Goal: Task Accomplishment & Management: Manage account settings

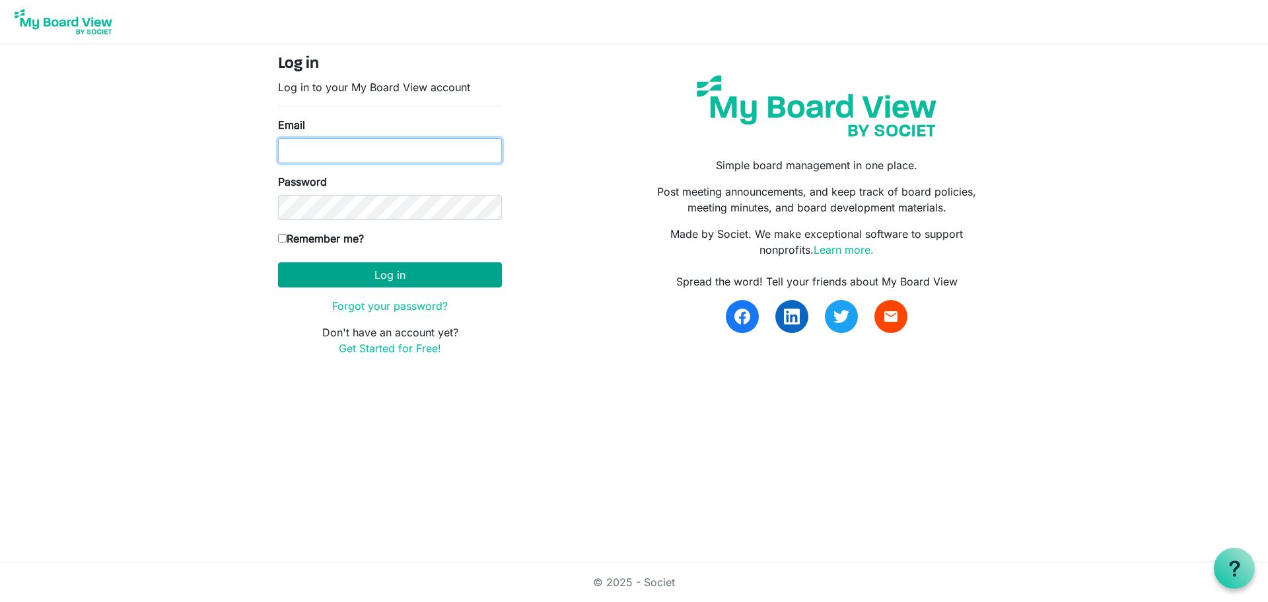
type input "mcohn@artcenternj.org"
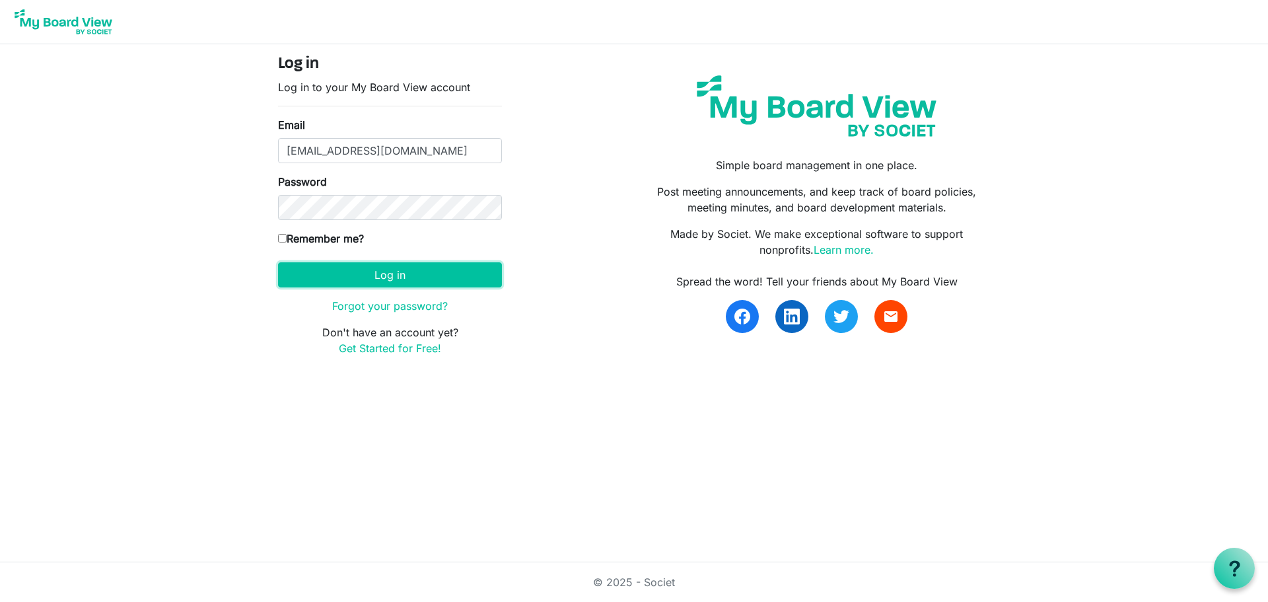
drag, startPoint x: 421, startPoint y: 271, endPoint x: 418, endPoint y: 249, distance: 22.0
click at [421, 266] on button "Log in" at bounding box center [390, 274] width 224 height 25
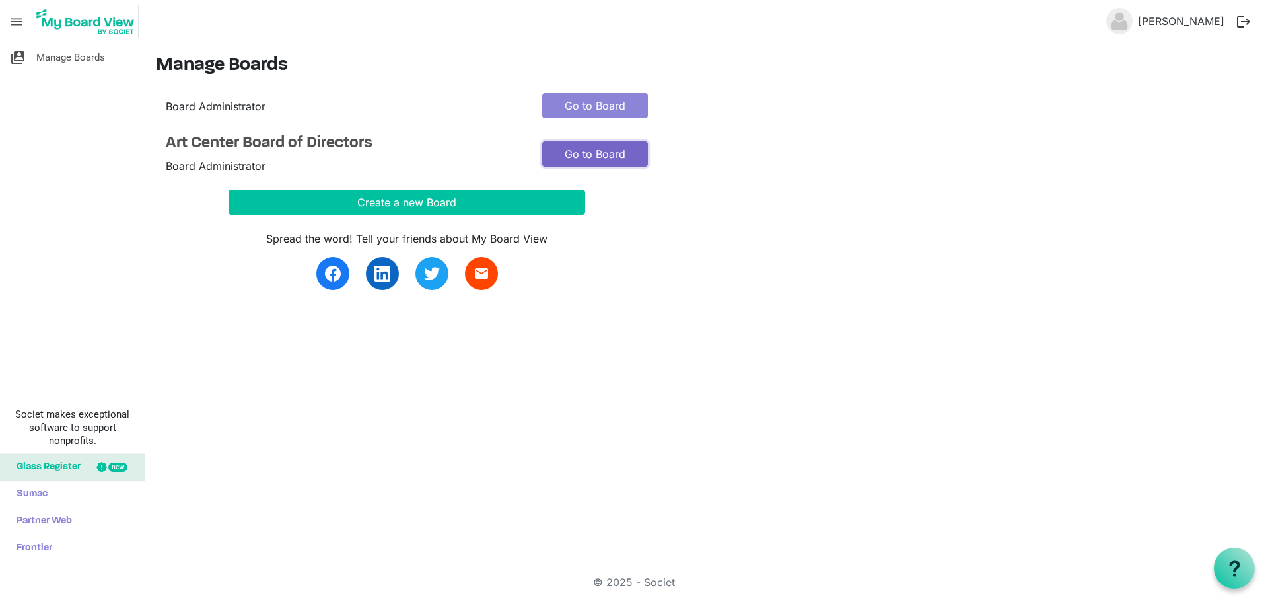
click at [597, 153] on link "Go to Board" at bounding box center [595, 153] width 106 height 25
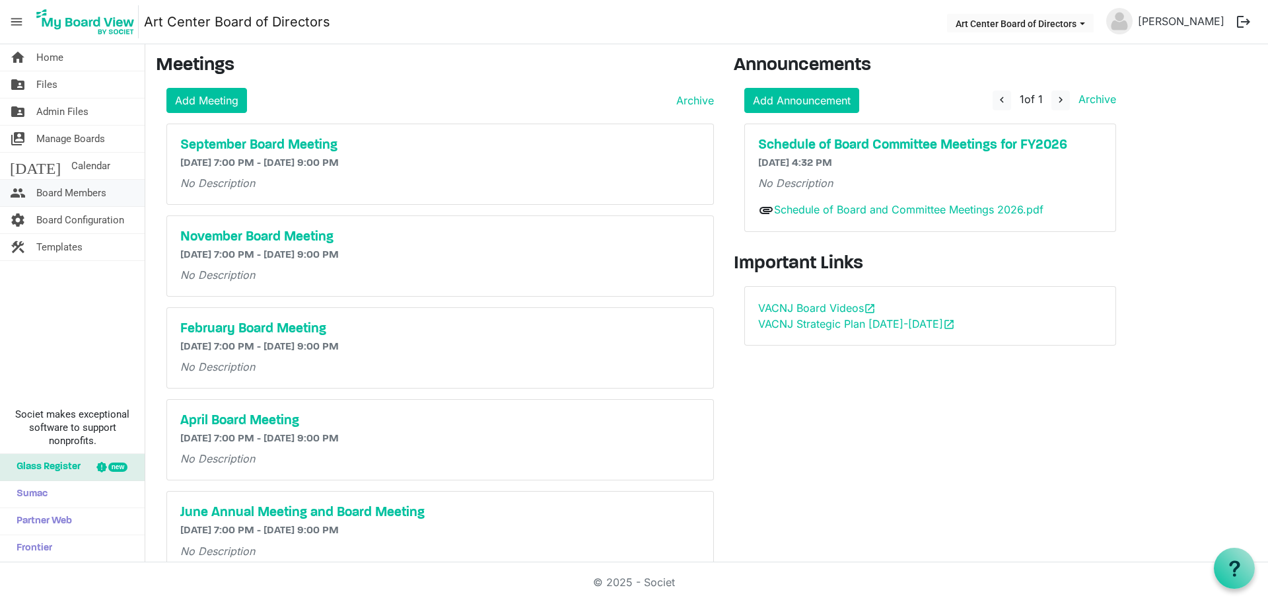
click at [60, 199] on span "Board Members" at bounding box center [71, 193] width 70 height 26
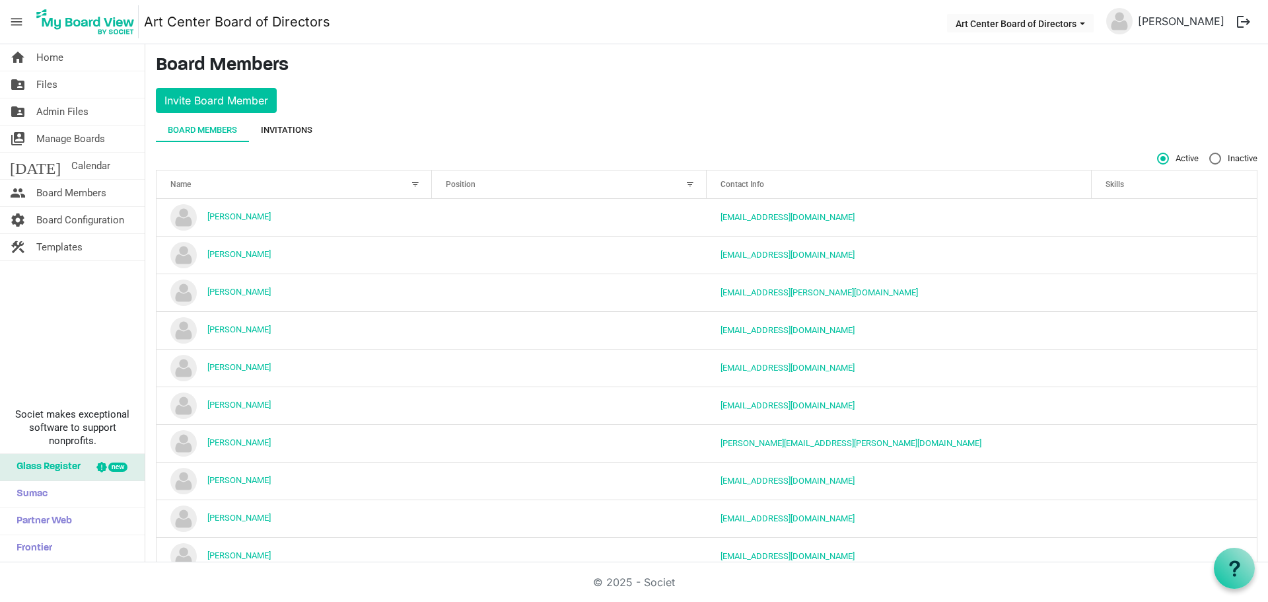
click at [283, 127] on div "Invitations" at bounding box center [287, 130] width 52 height 13
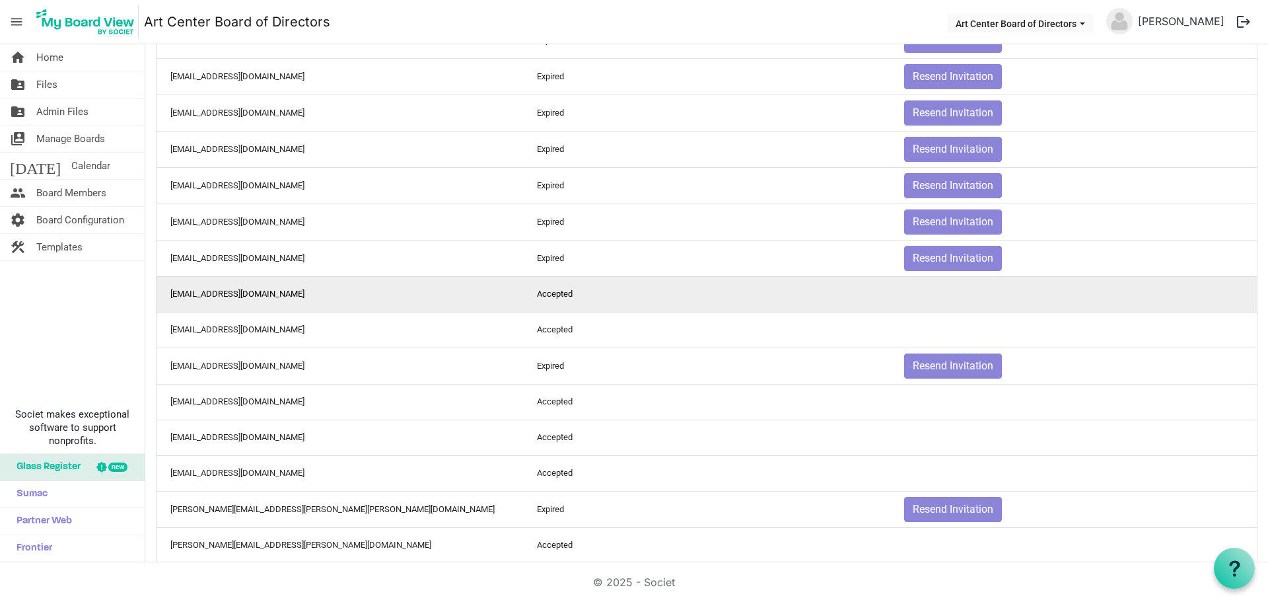
scroll to position [1116, 0]
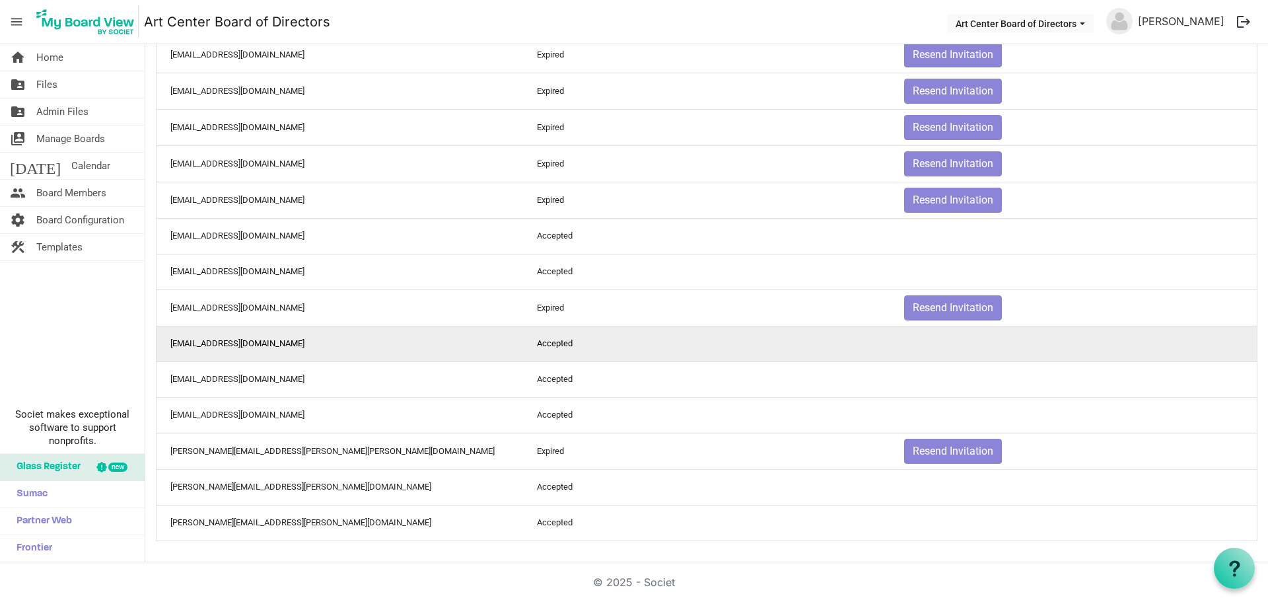
click at [369, 348] on td "smaico@artcenternj.org" at bounding box center [340, 344] width 367 height 36
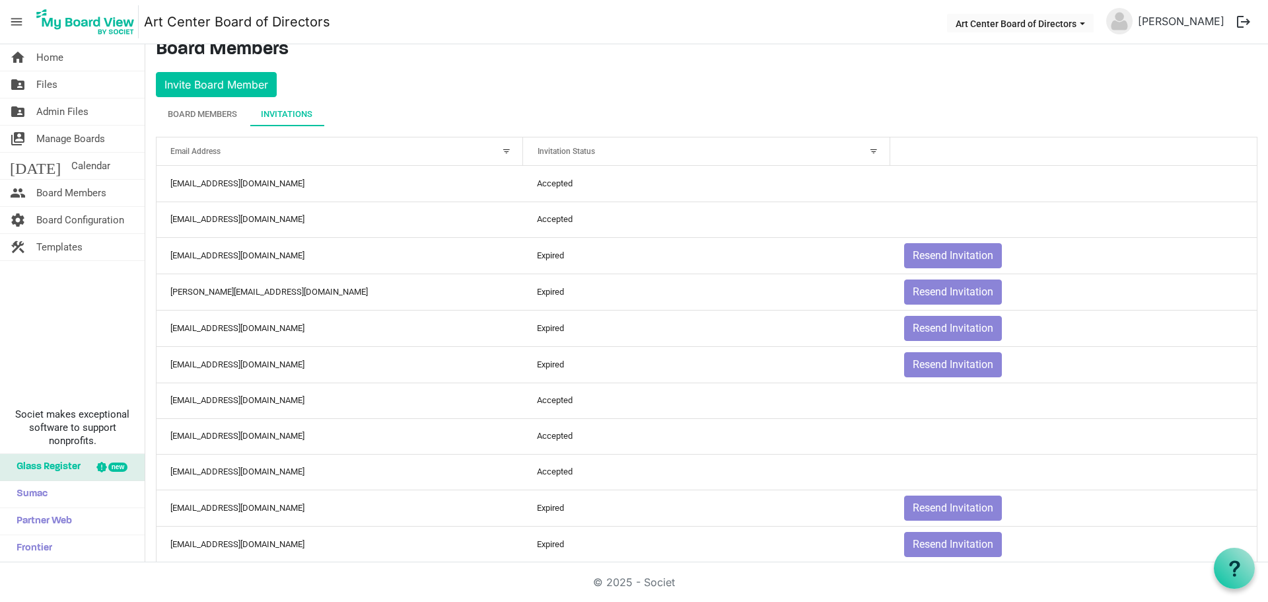
scroll to position [0, 0]
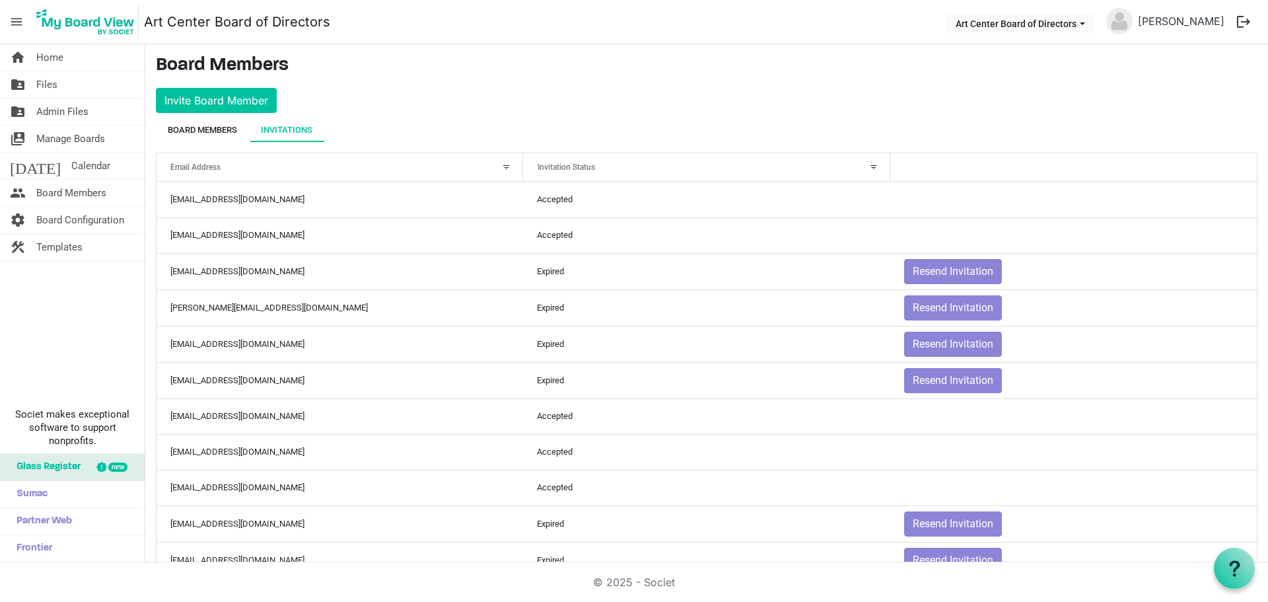
click at [205, 132] on div "Board Members" at bounding box center [202, 130] width 69 height 13
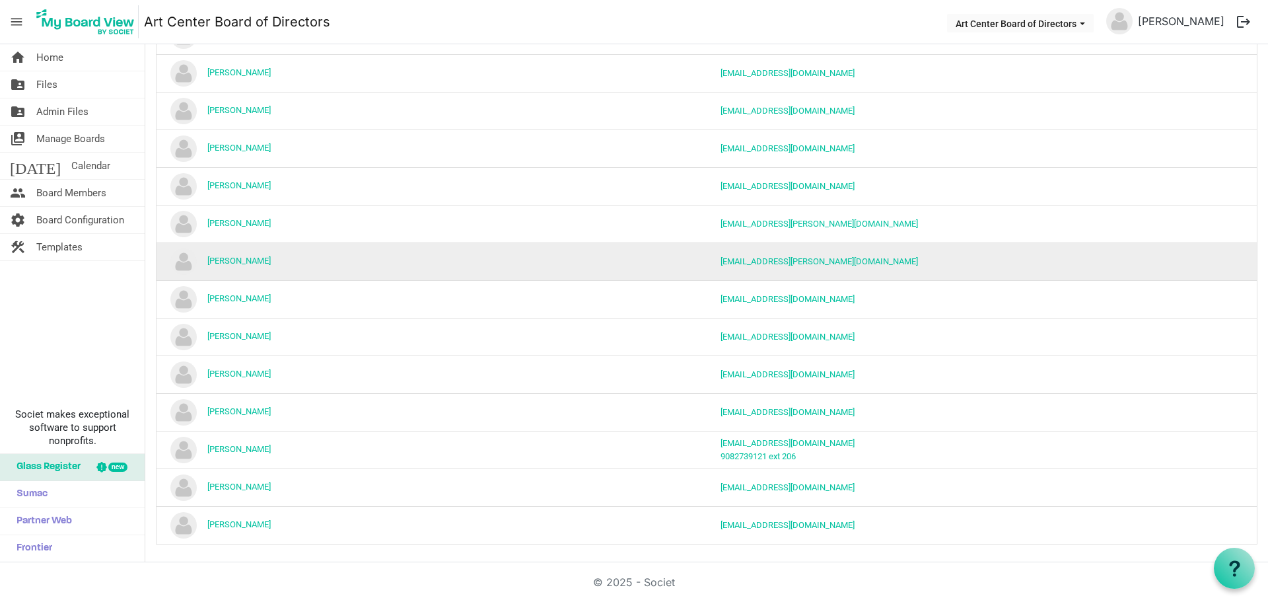
scroll to position [411, 0]
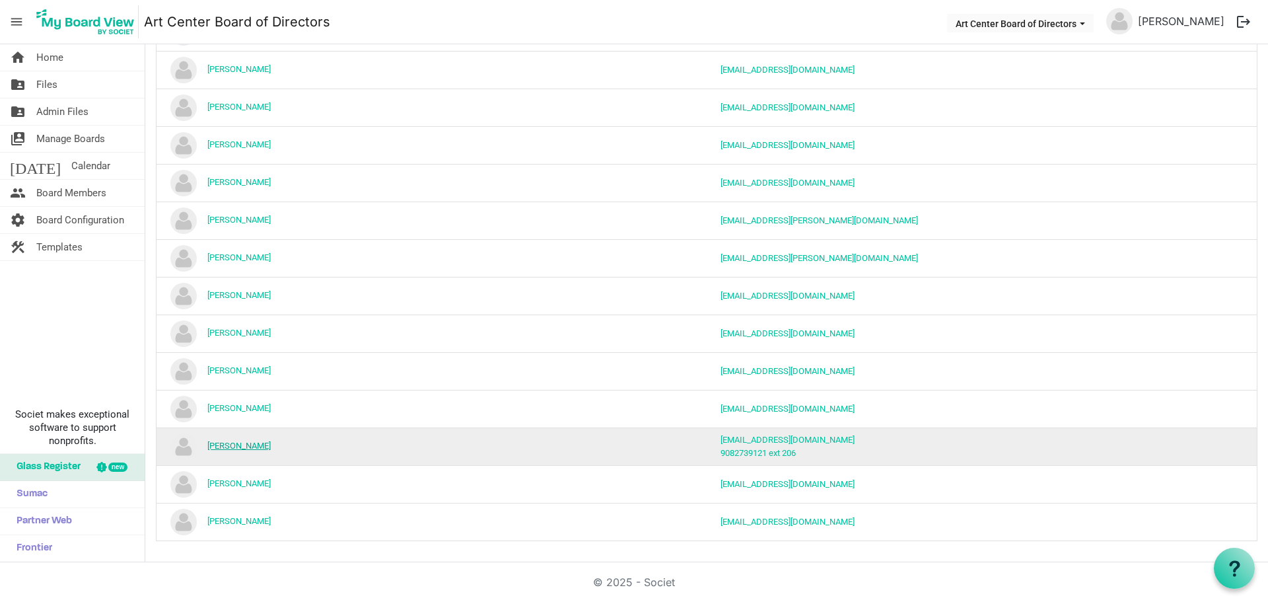
click at [225, 445] on link "[PERSON_NAME]" at bounding box center [238, 446] width 63 height 10
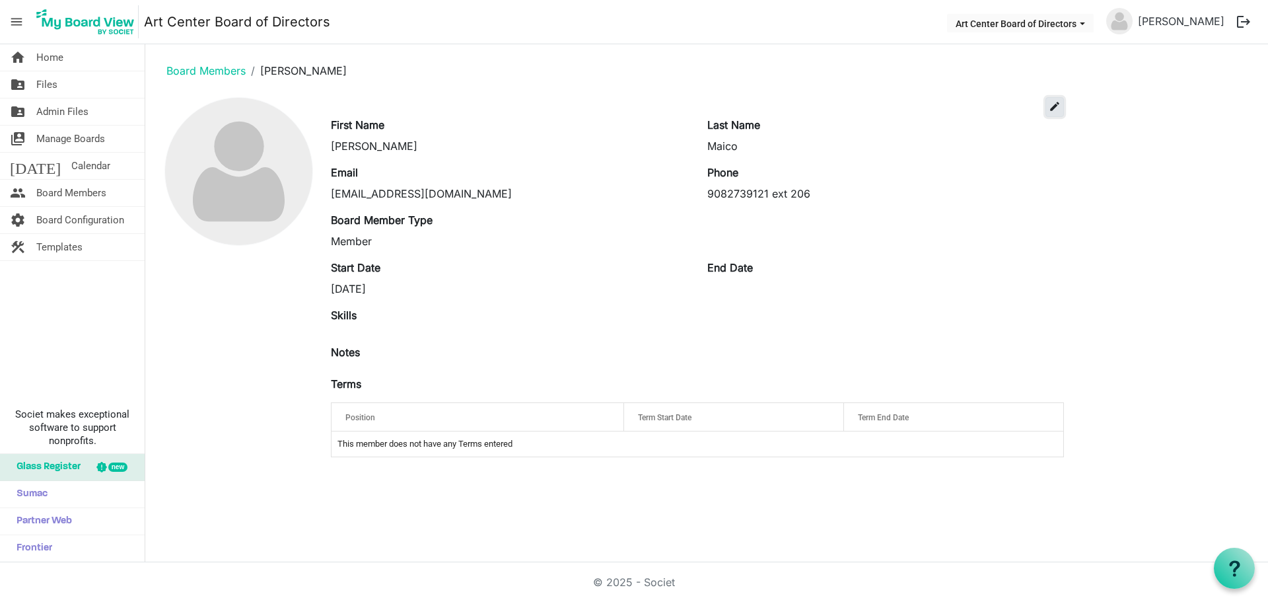
click at [1054, 108] on span "edit" at bounding box center [1055, 106] width 12 height 12
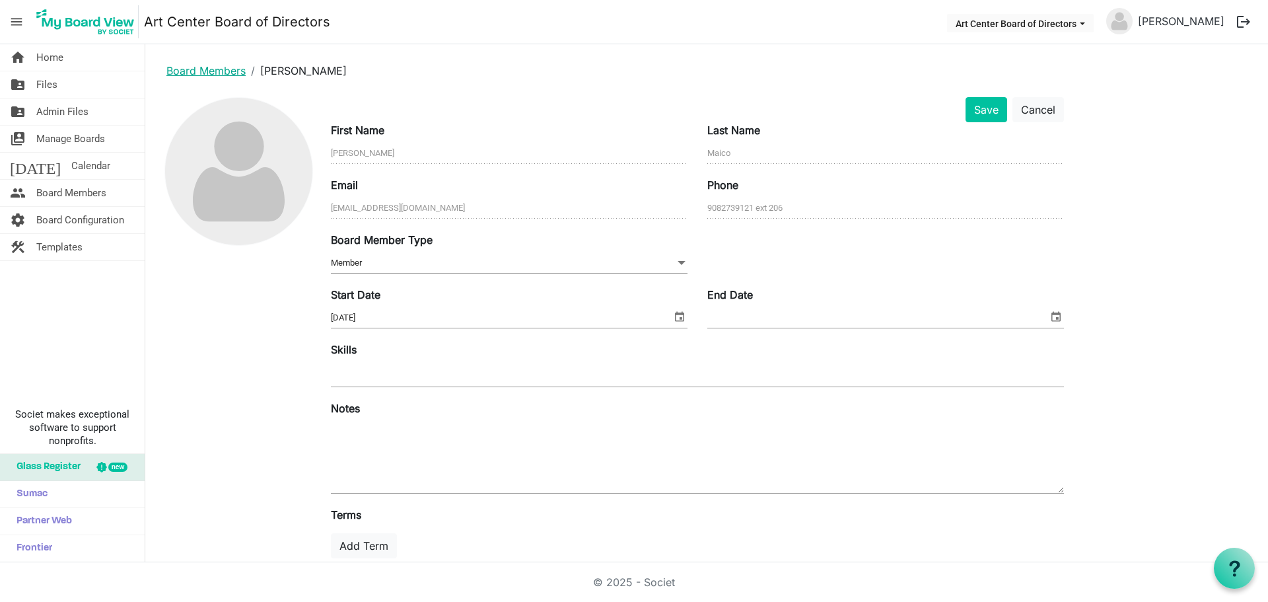
click at [184, 72] on link "Board Members" at bounding box center [205, 70] width 79 height 13
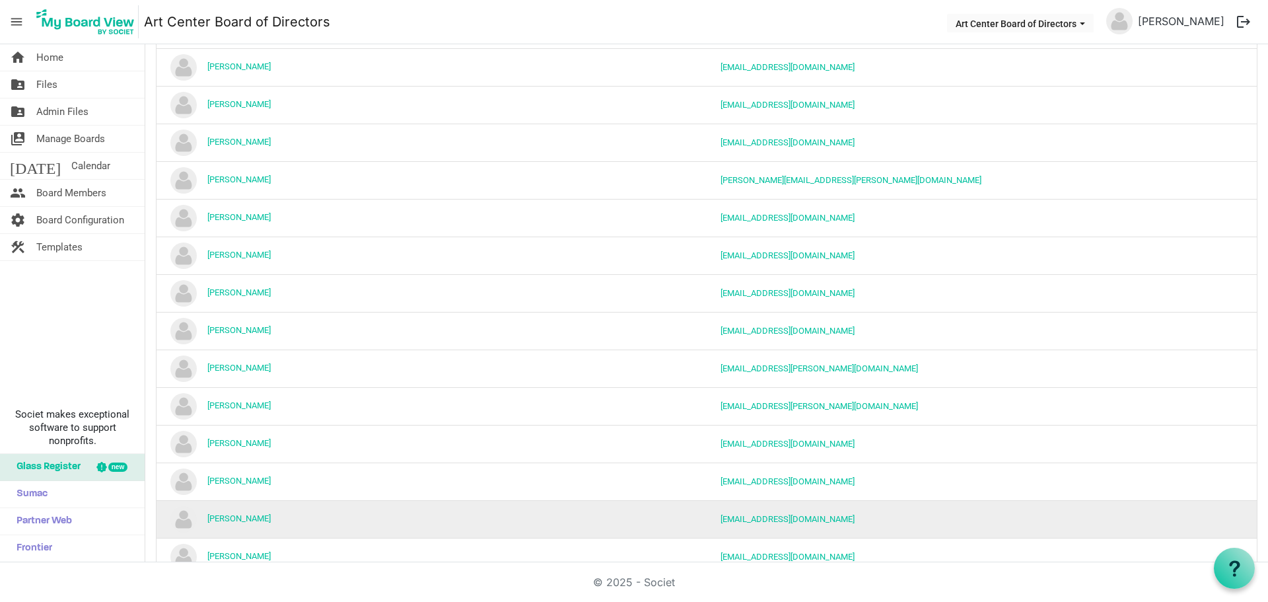
scroll to position [411, 0]
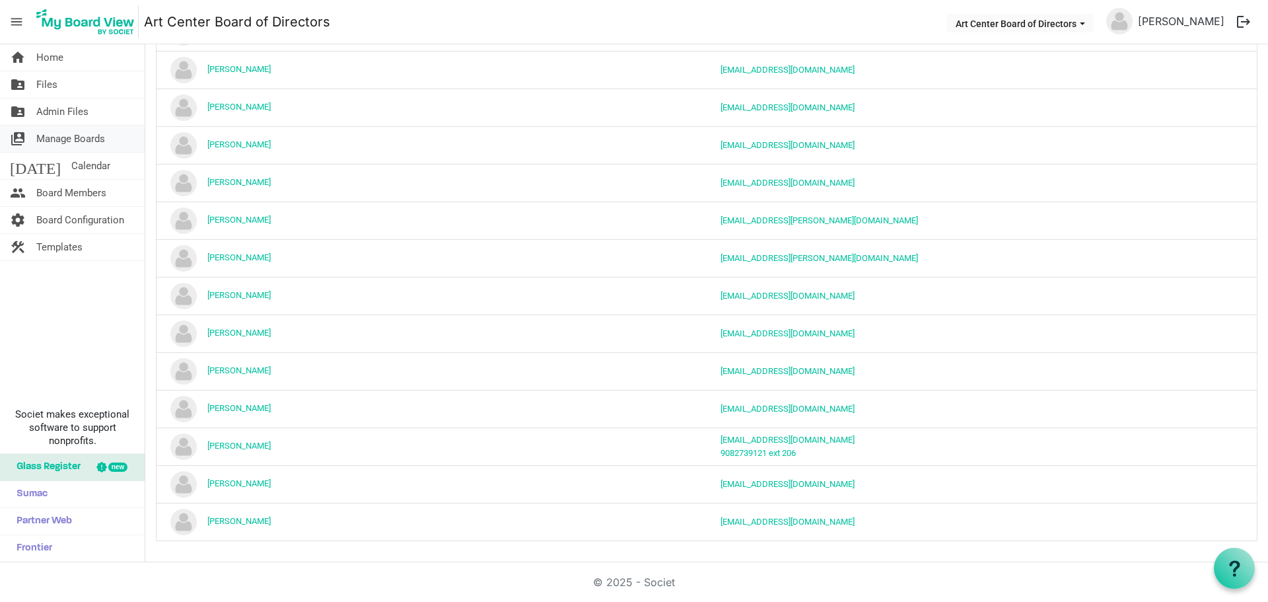
click at [49, 142] on span "Manage Boards" at bounding box center [70, 139] width 69 height 26
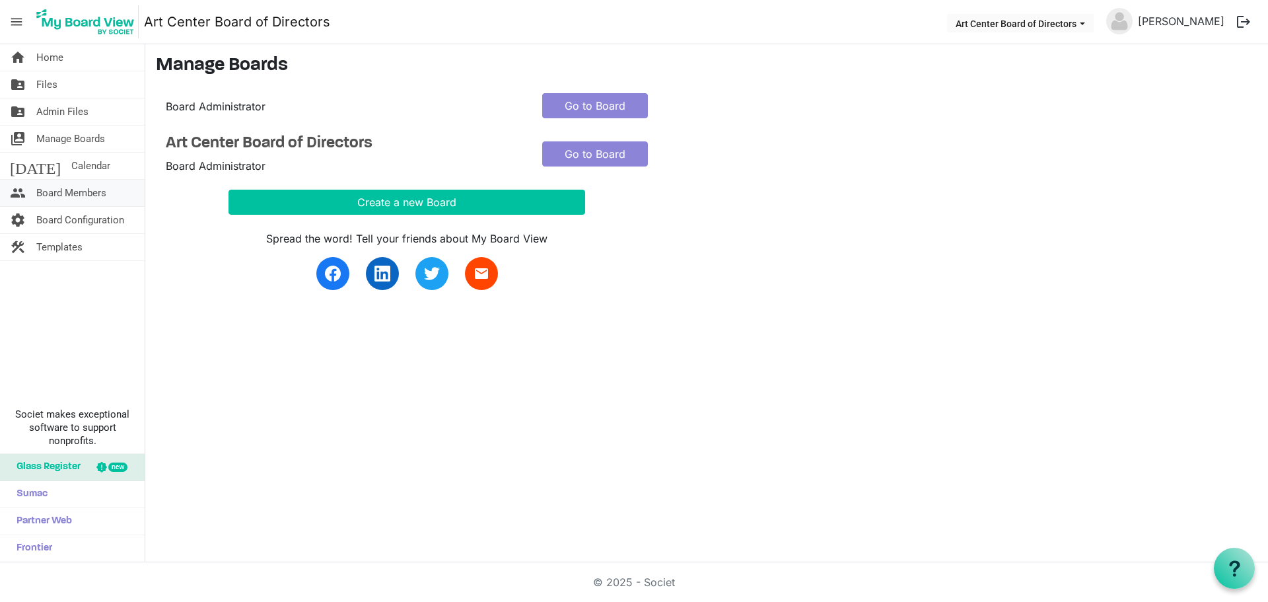
click at [71, 188] on span "Board Members" at bounding box center [71, 193] width 70 height 26
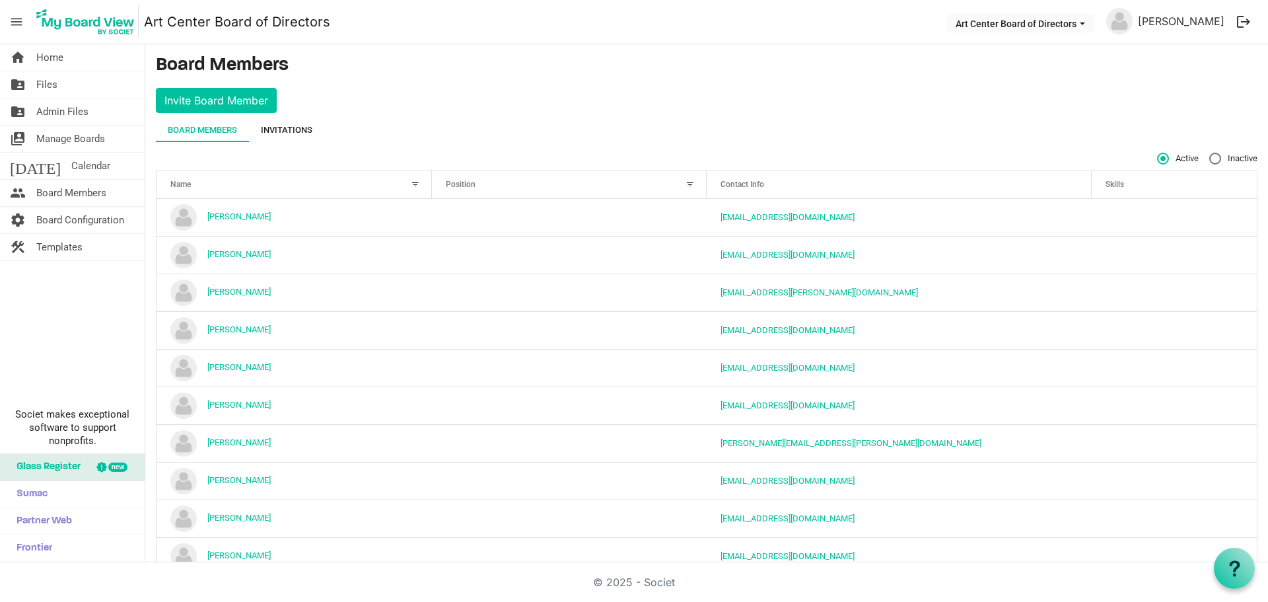
click at [297, 132] on div "Invitations" at bounding box center [287, 130] width 52 height 13
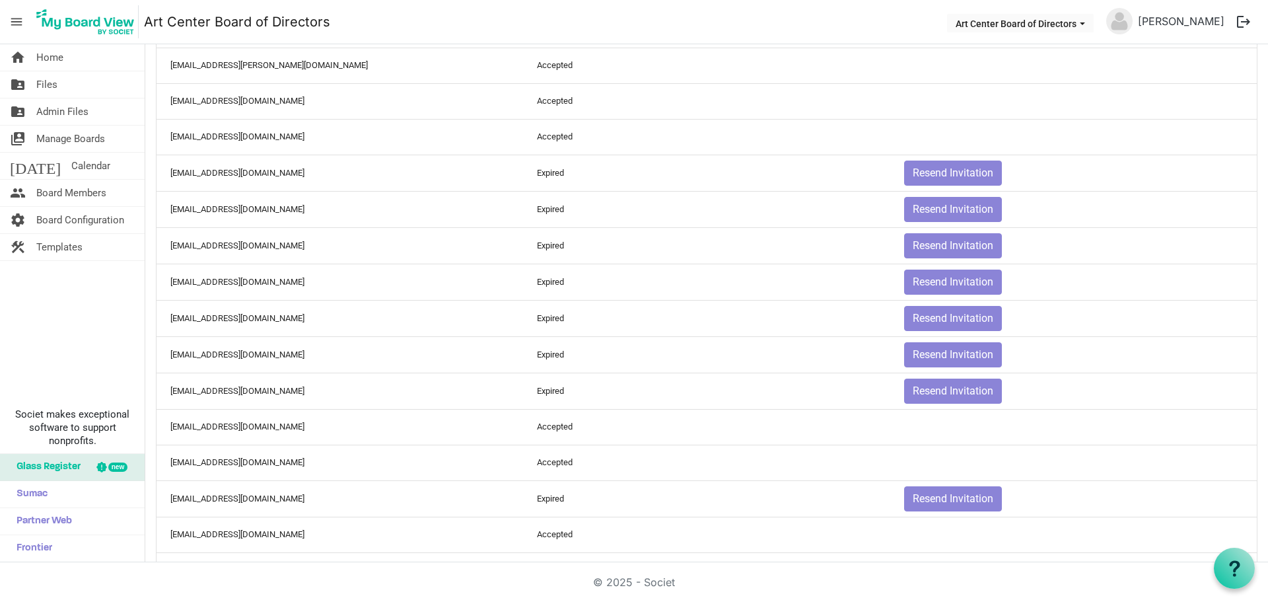
scroll to position [1116, 0]
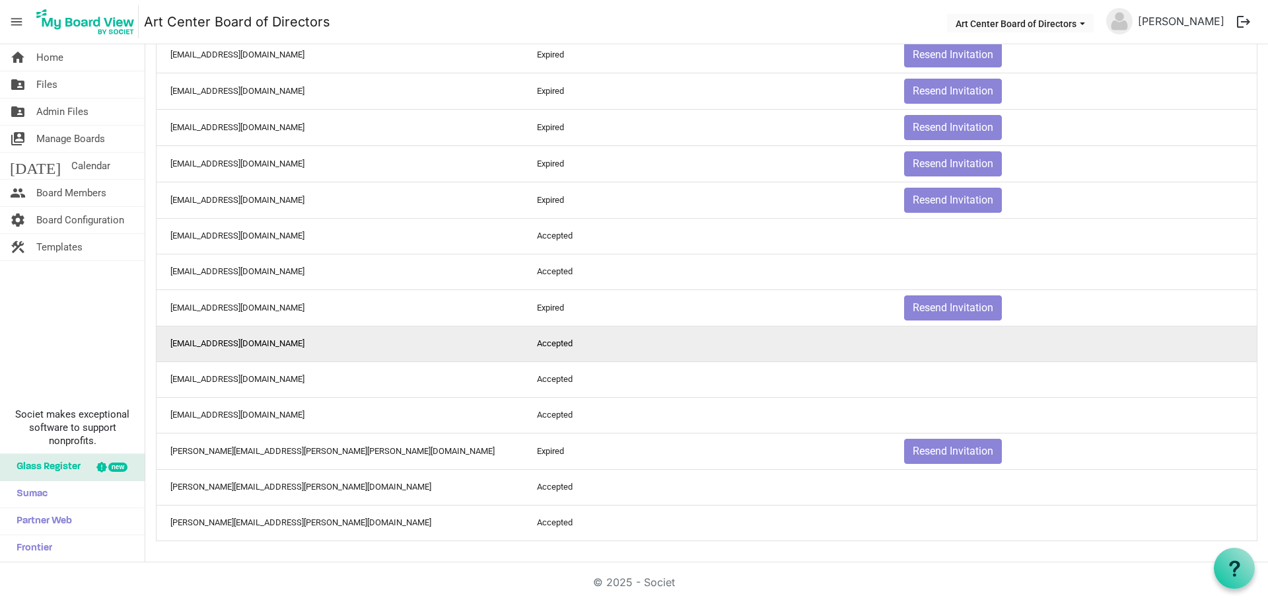
click at [277, 328] on td "[EMAIL_ADDRESS][DOMAIN_NAME]" at bounding box center [340, 344] width 367 height 36
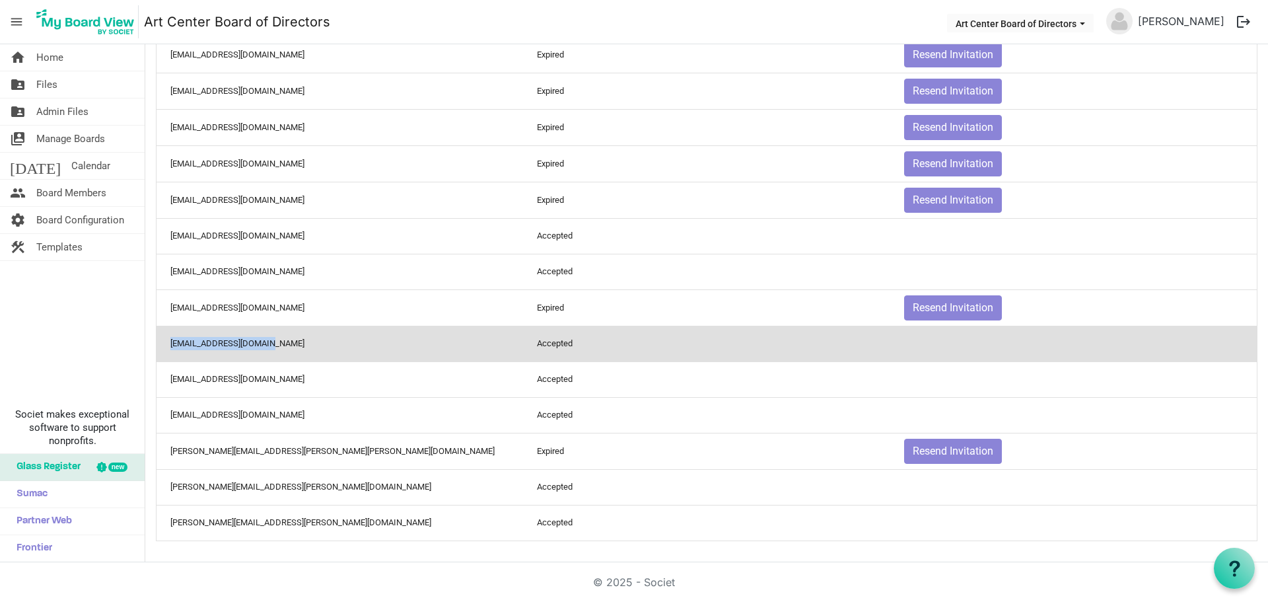
drag, startPoint x: 273, startPoint y: 342, endPoint x: 172, endPoint y: 346, distance: 100.5
click at [172, 346] on td "smaico@artcenternj.org" at bounding box center [340, 344] width 367 height 36
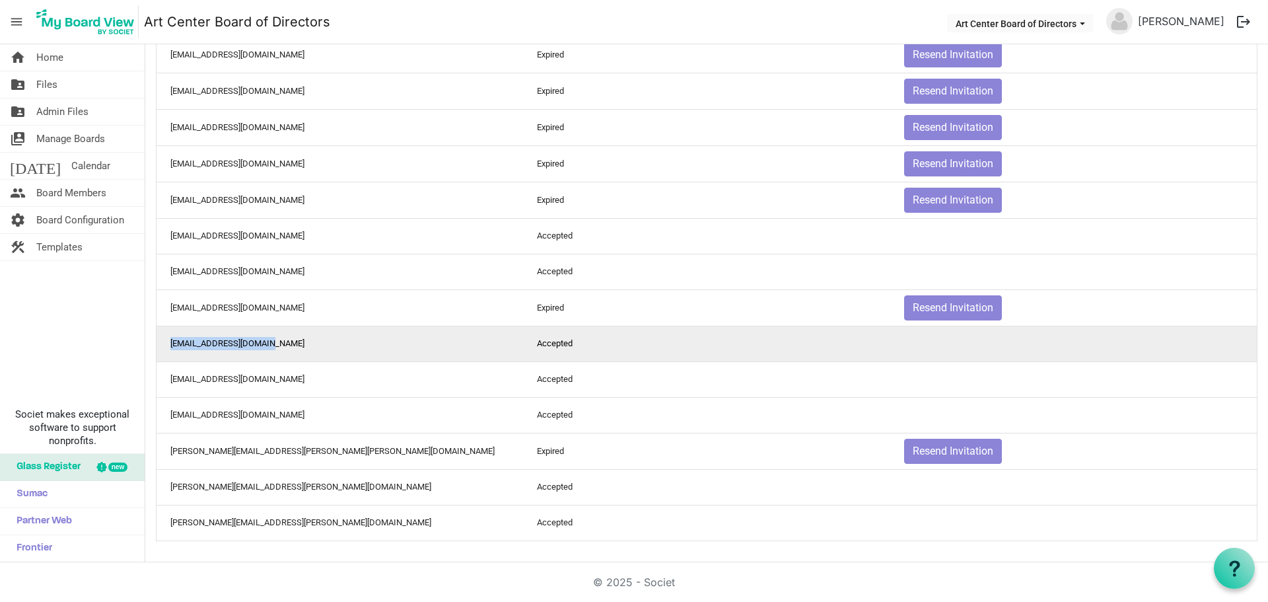
copy td "smaico@artcenternj.org"
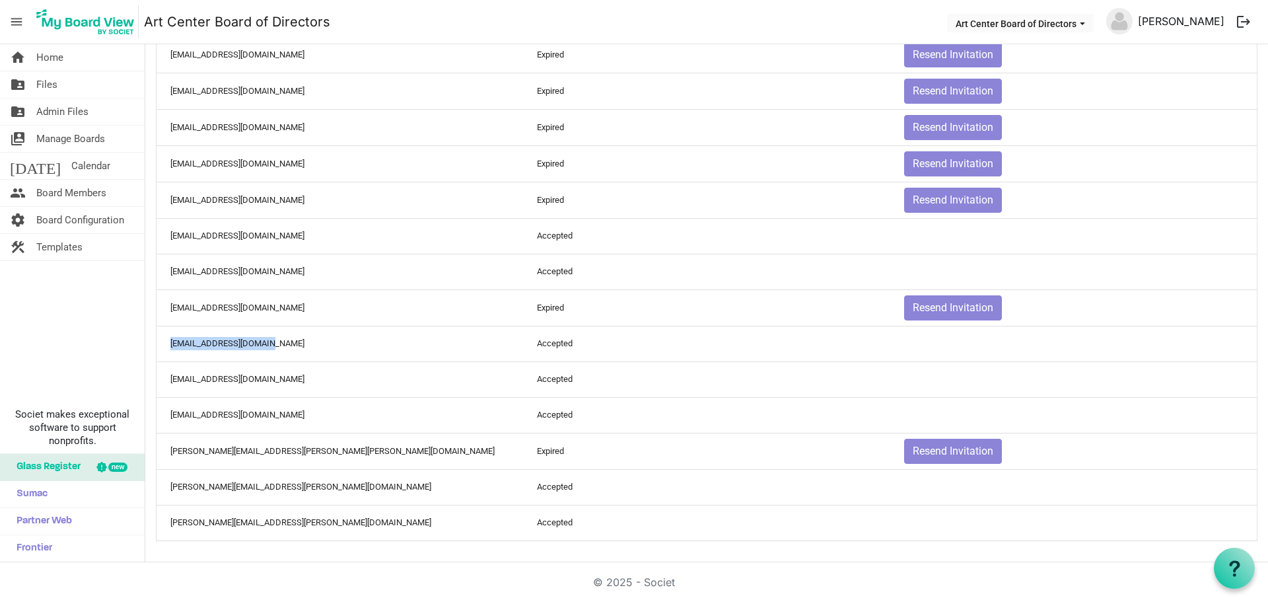
click at [1205, 22] on link "[PERSON_NAME]" at bounding box center [1181, 21] width 97 height 26
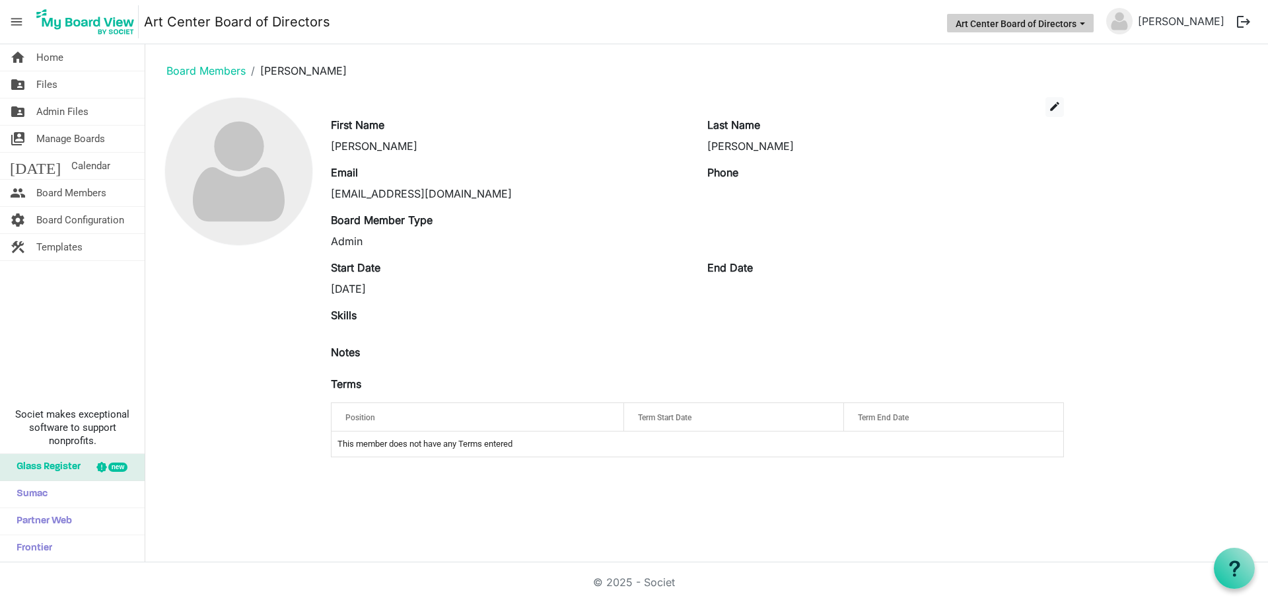
click at [1089, 24] on span "Art Center Board of Directors dropdownbutton" at bounding box center [1083, 23] width 12 height 5
click at [1177, 22] on link "[PERSON_NAME]" at bounding box center [1181, 21] width 97 height 26
click at [1247, 18] on button "logout" at bounding box center [1244, 22] width 28 height 28
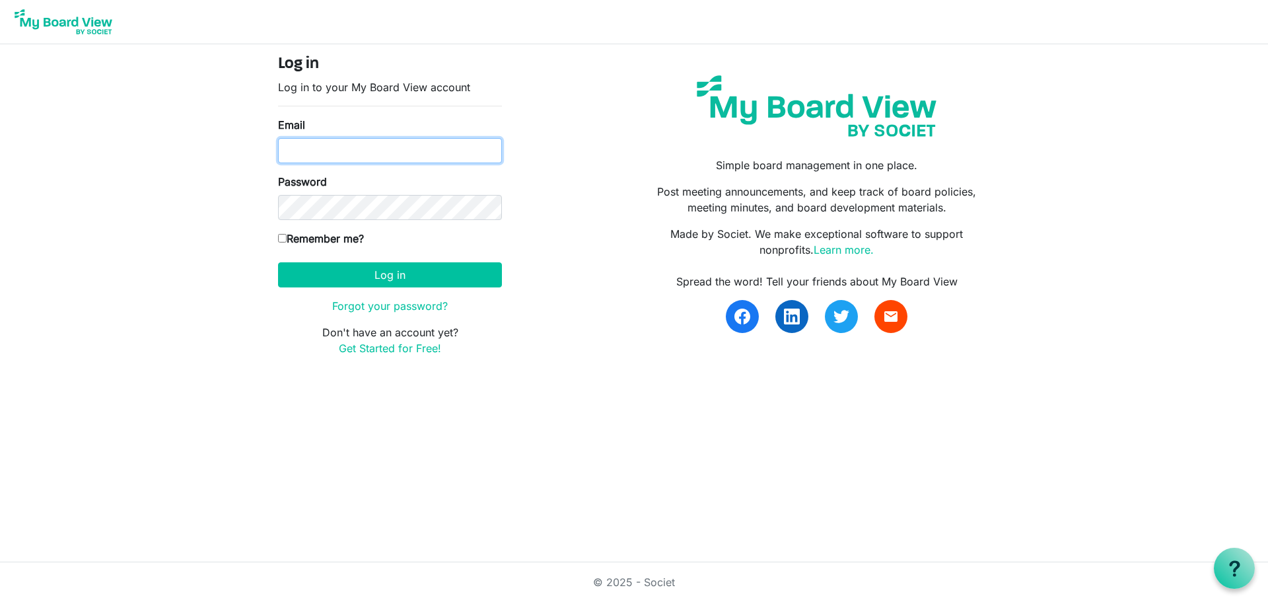
type input "mcohn@artcenternj.org"
drag, startPoint x: 397, startPoint y: 153, endPoint x: 242, endPoint y: 151, distance: 155.3
click at [242, 151] on body "Log in Log in to your My Board View account Email mcohn@artcenternj.org Passwor…" at bounding box center [634, 188] width 1268 height 377
click at [381, 306] on link "Forgot your password?" at bounding box center [390, 305] width 116 height 13
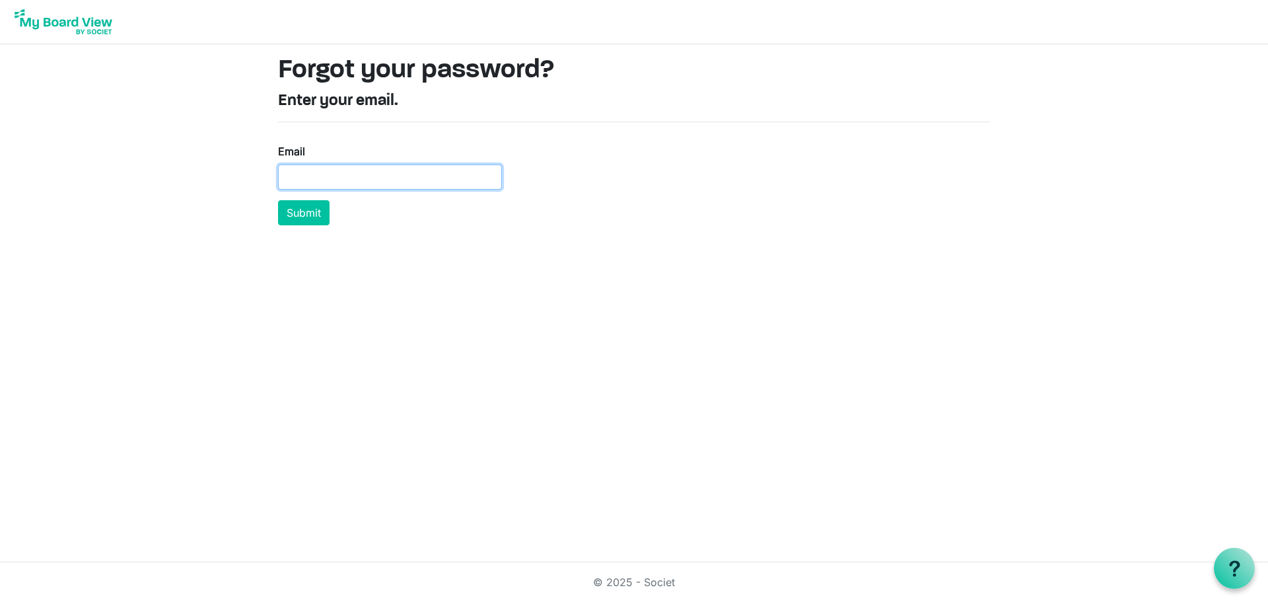
click at [334, 185] on input "Email" at bounding box center [390, 176] width 224 height 25
paste input "smaico@artcenternj.org"
type input "smaico@artcenternj.org"
click at [310, 214] on button "Submit" at bounding box center [304, 212] width 52 height 25
